Goal: Information Seeking & Learning: Learn about a topic

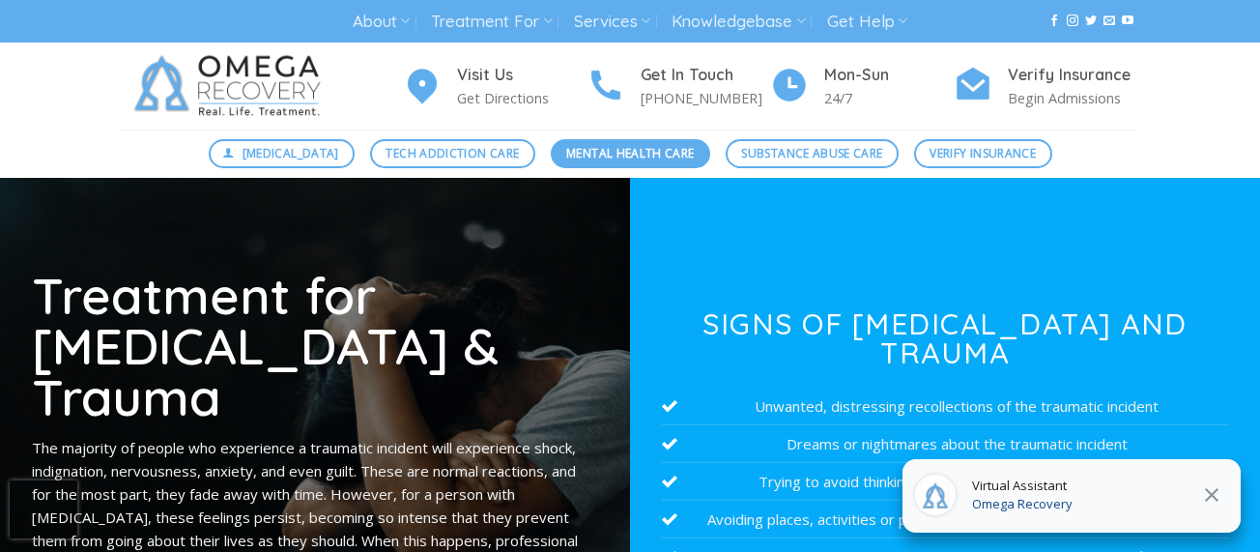
click at [607, 157] on span "Mental Health Care" at bounding box center [630, 153] width 128 height 18
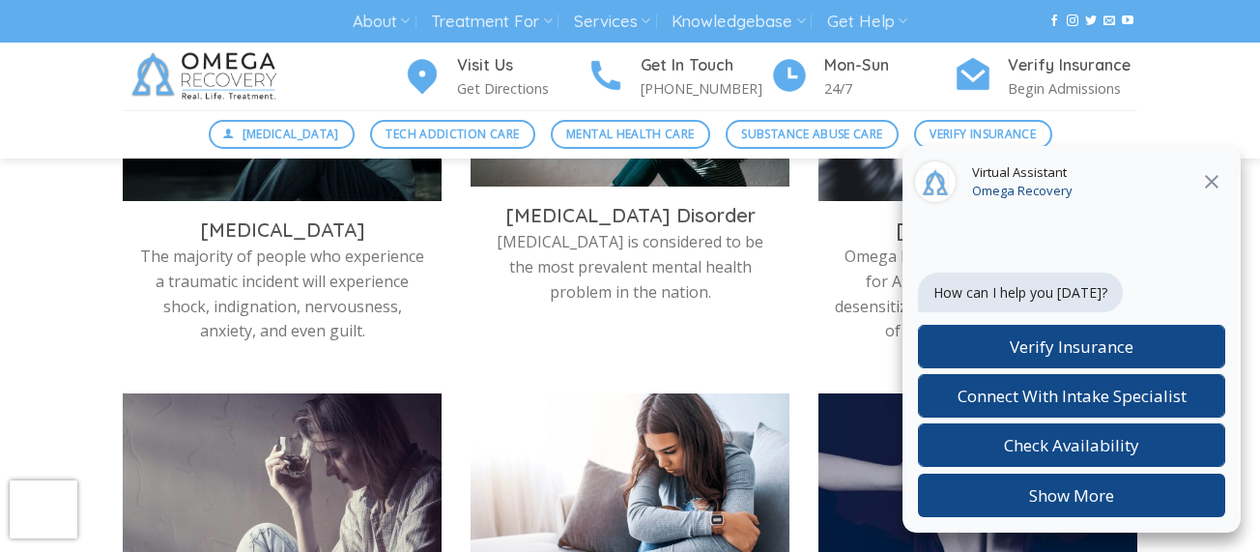
scroll to position [792, 0]
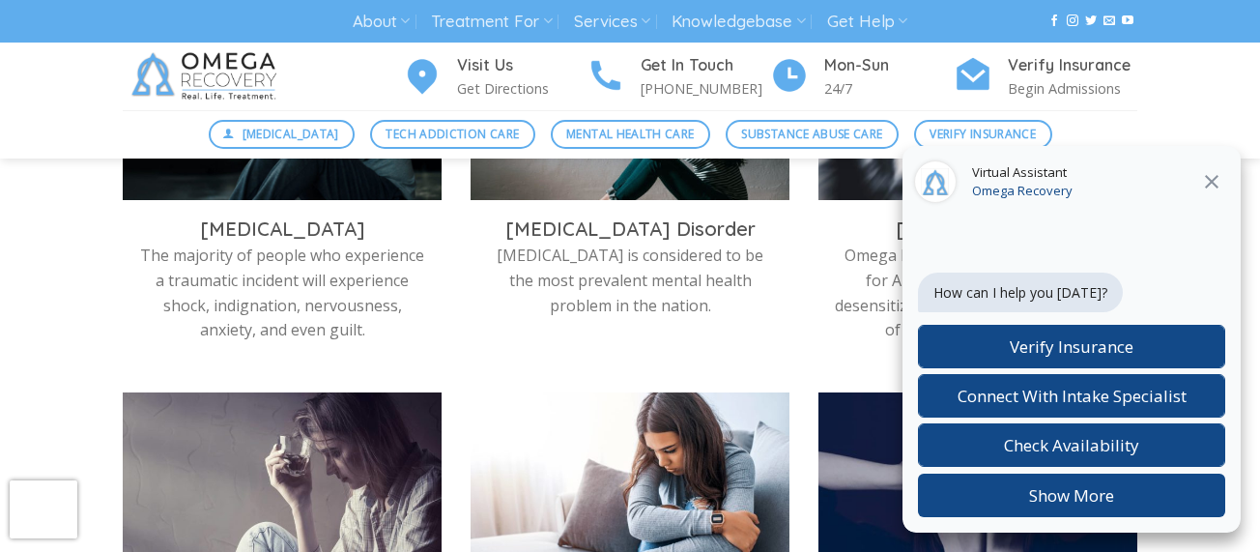
drag, startPoint x: 1224, startPoint y: 173, endPoint x: 1259, endPoint y: 163, distance: 36.1
click at [1224, 173] on button at bounding box center [1211, 181] width 35 height 25
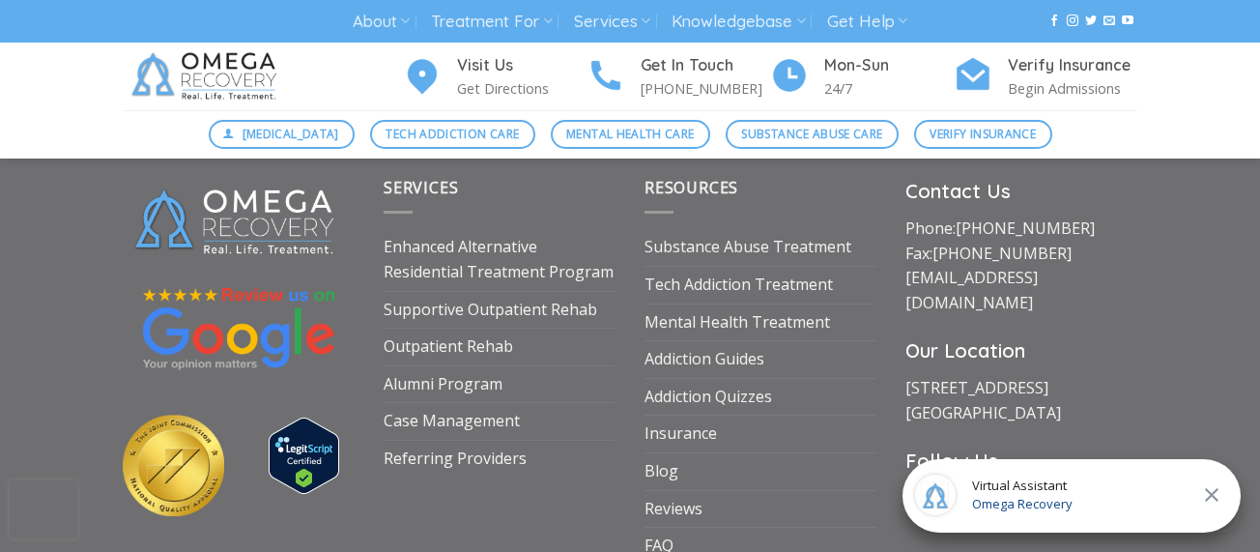
scroll to position [2722, 0]
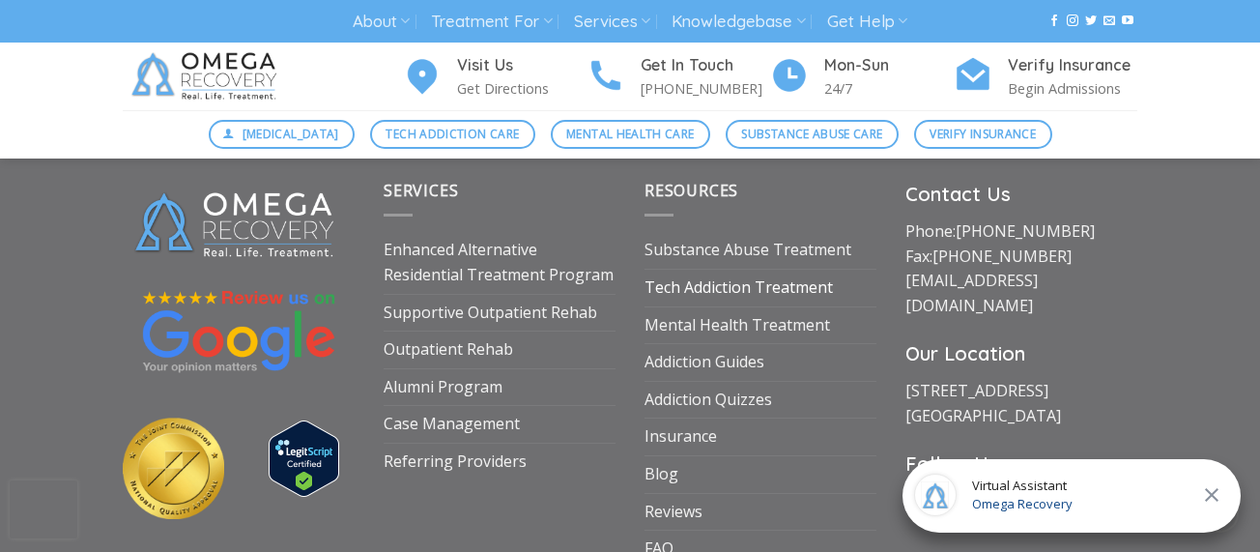
click at [812, 286] on link "Tech Addiction Treatment" at bounding box center [739, 288] width 188 height 37
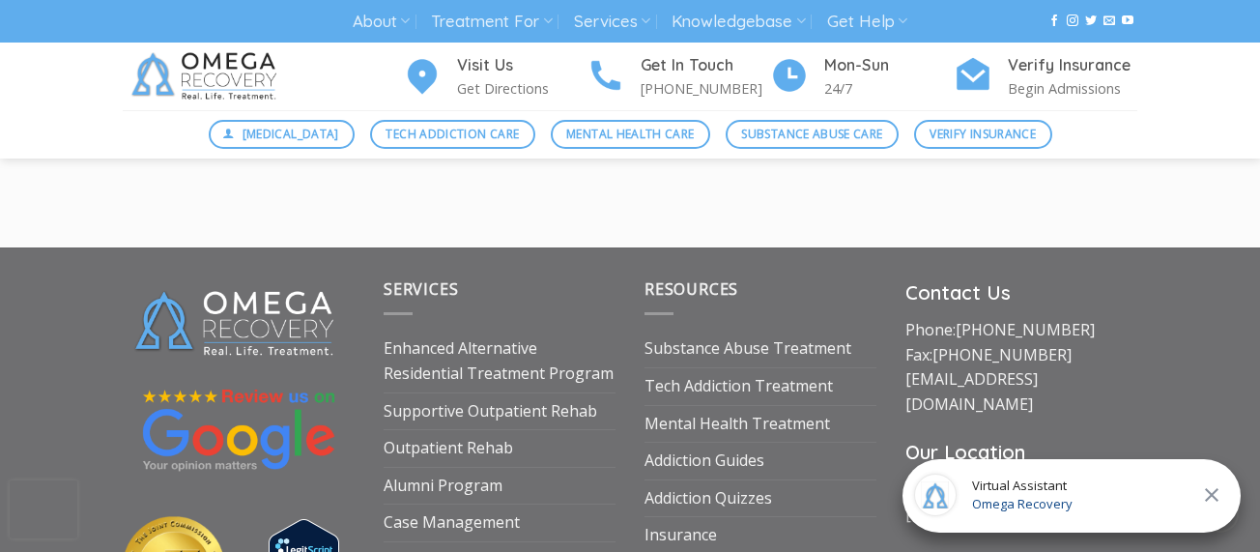
scroll to position [2610, 0]
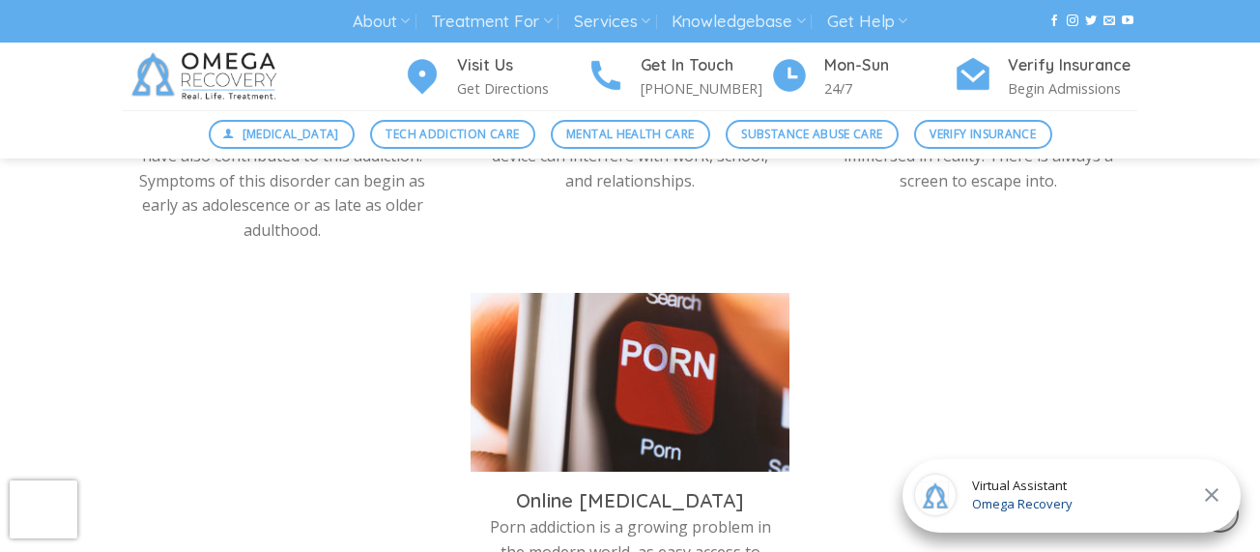
scroll to position [1268, 0]
